Goal: Task Accomplishment & Management: Use online tool/utility

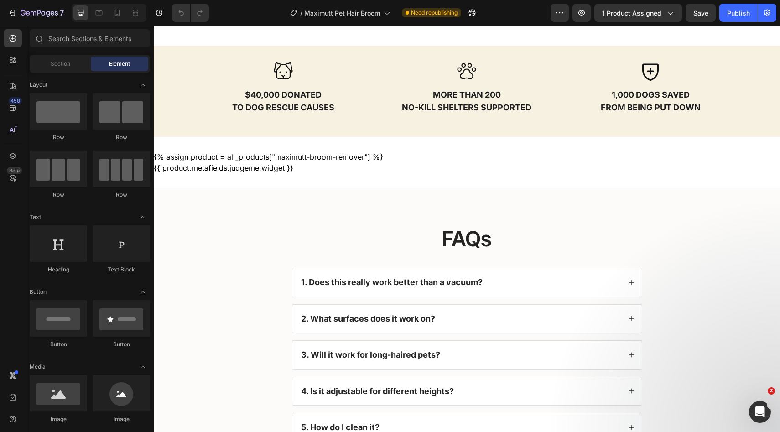
scroll to position [2216, 0]
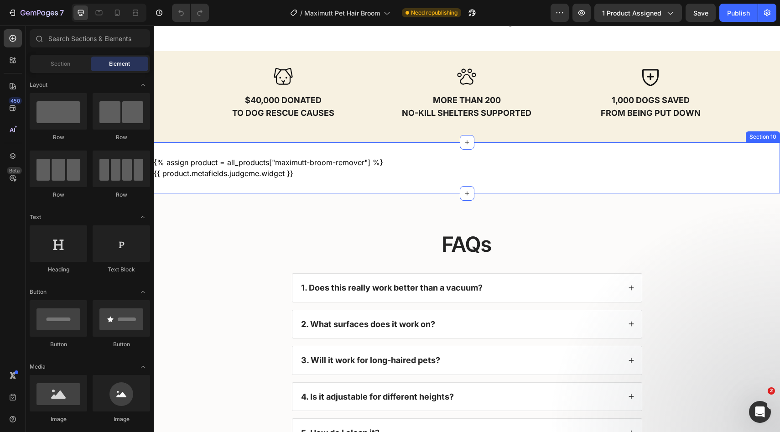
click at [387, 181] on div "{% assign product = all_products["maximutt-broom-remover"] %} {{ product.metafi…" at bounding box center [467, 167] width 626 height 51
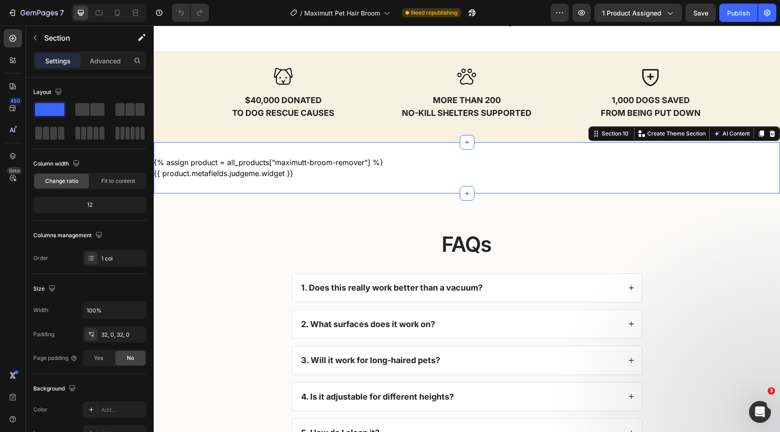
click at [361, 145] on div "{% assign product = all_products["maximutt-broom-remover"] %} {{ product.metafi…" at bounding box center [467, 167] width 626 height 51
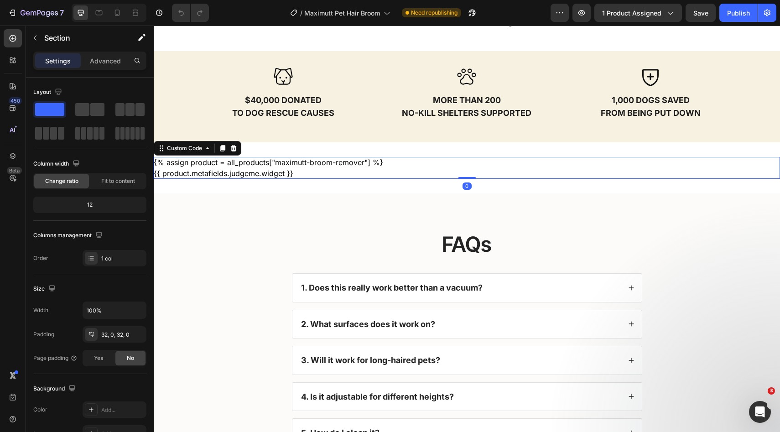
click at [325, 166] on div "{% assign product = all_products["maximutt-broom-remover"] %} {{ product.metafi…" at bounding box center [467, 168] width 626 height 22
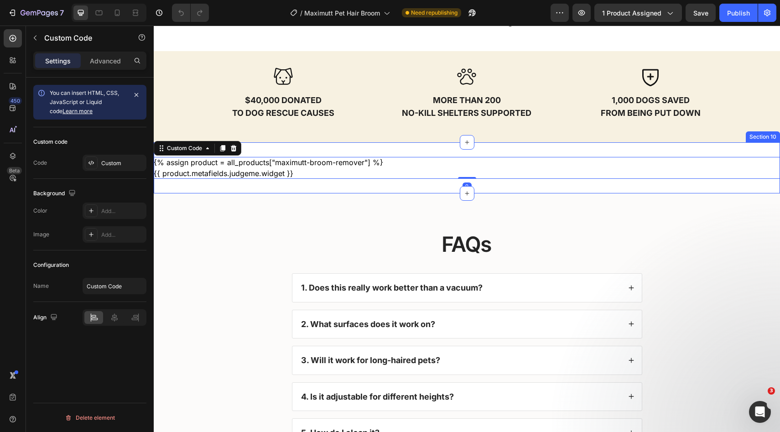
click at [290, 147] on div "{% assign product = all_products["maximutt-broom-remover"] %} {{ product.metafi…" at bounding box center [467, 167] width 626 height 51
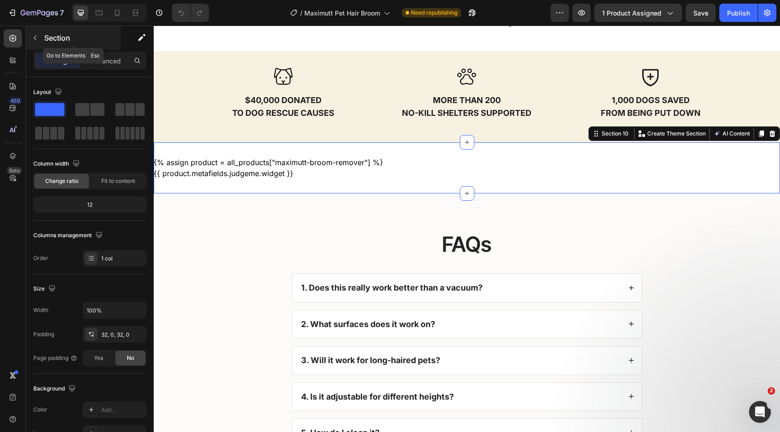
click at [52, 35] on p "Section" at bounding box center [81, 37] width 75 height 11
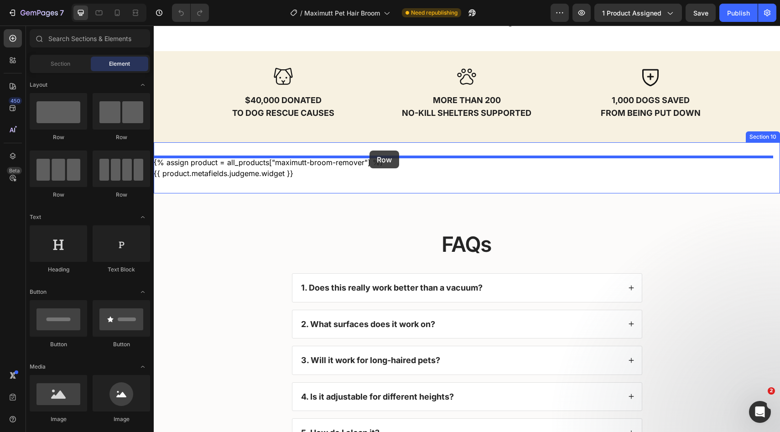
drag, startPoint x: 217, startPoint y: 137, endPoint x: 369, endPoint y: 150, distance: 152.4
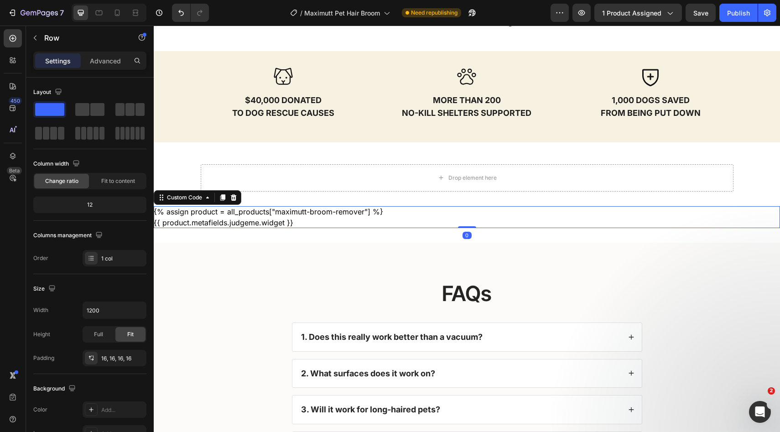
click at [200, 207] on div "{% assign product = all_products["maximutt-broom-remover"] %} {{ product.metafi…" at bounding box center [467, 217] width 626 height 22
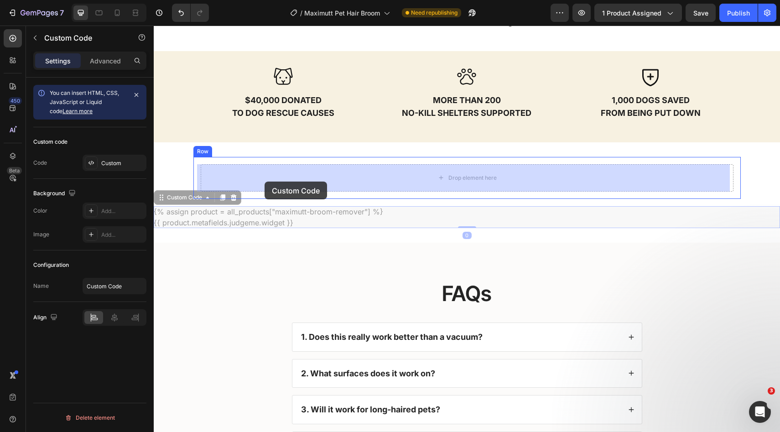
drag, startPoint x: 239, startPoint y: 191, endPoint x: 264, endPoint y: 182, distance: 25.7
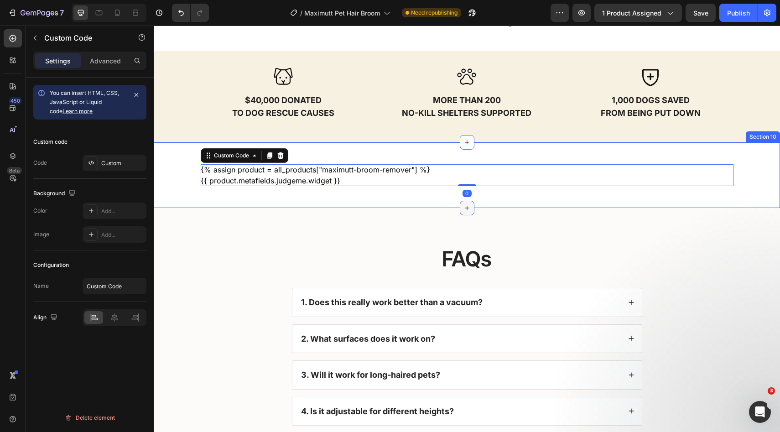
click at [464, 203] on div at bounding box center [467, 208] width 15 height 15
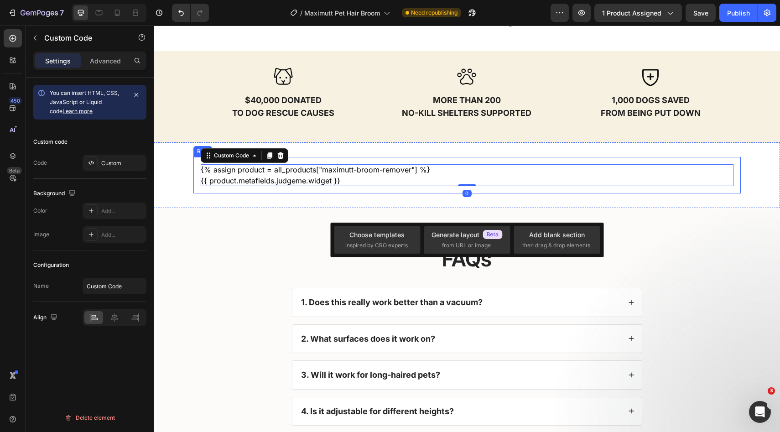
click at [731, 159] on div "{% assign product = all_products["maximutt-broom-remover"] %} {{ product.metafi…" at bounding box center [466, 175] width 547 height 36
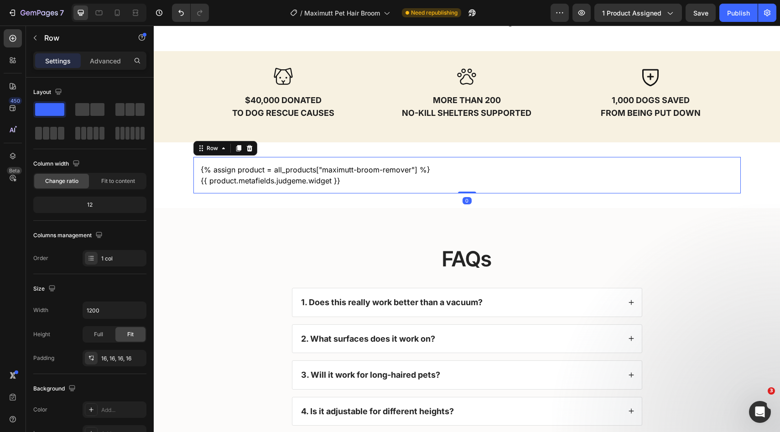
click at [732, 166] on div "{% assign product = all_products["maximutt-broom-remover"] %} {{ product.metafi…" at bounding box center [466, 175] width 547 height 36
click at [697, 15] on span "Save" at bounding box center [700, 13] width 15 height 8
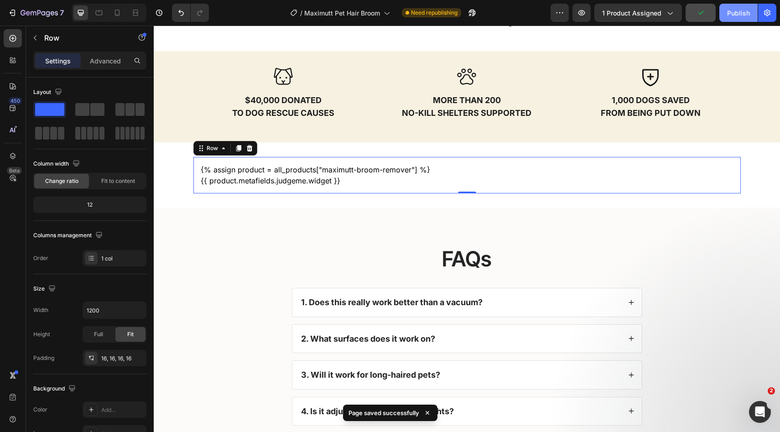
click at [733, 13] on div "Publish" at bounding box center [738, 13] width 23 height 10
